Goal: Task Accomplishment & Management: Use online tool/utility

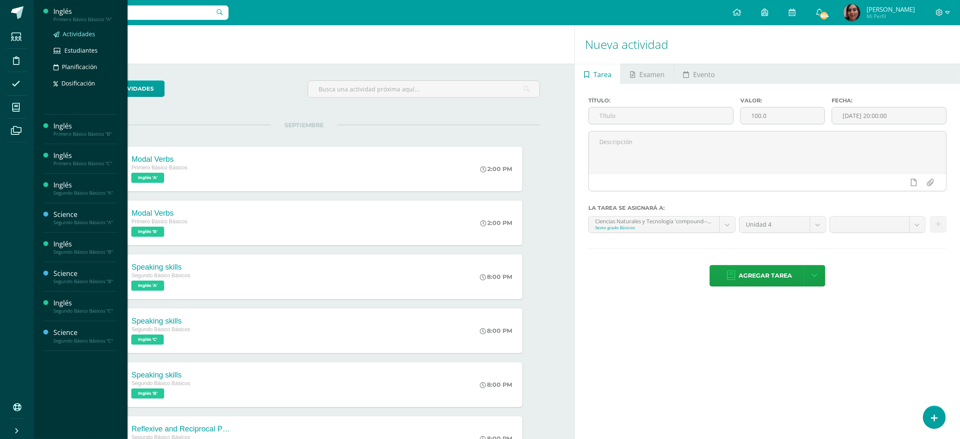
click at [77, 35] on span "Actividades" at bounding box center [79, 34] width 32 height 8
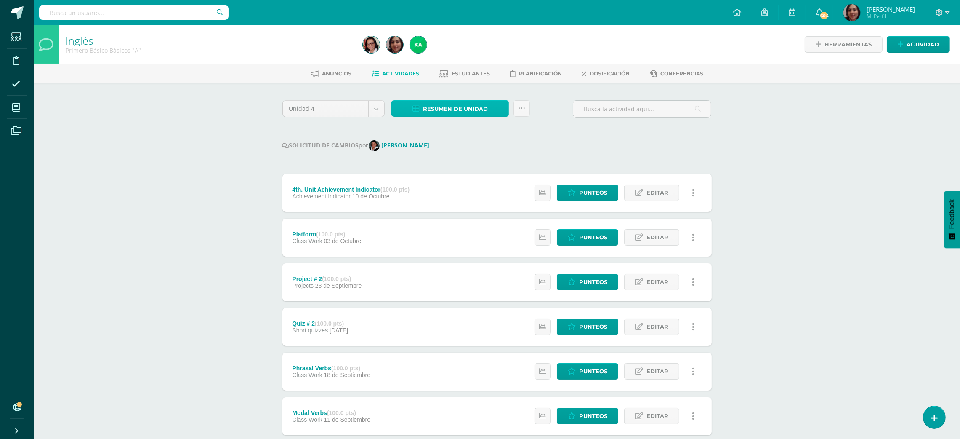
click at [494, 111] on link "Resumen de unidad" at bounding box center [449, 108] width 117 height 16
click at [460, 54] on link "Descargar como HTML" at bounding box center [451, 53] width 90 height 13
